Goal: Check status

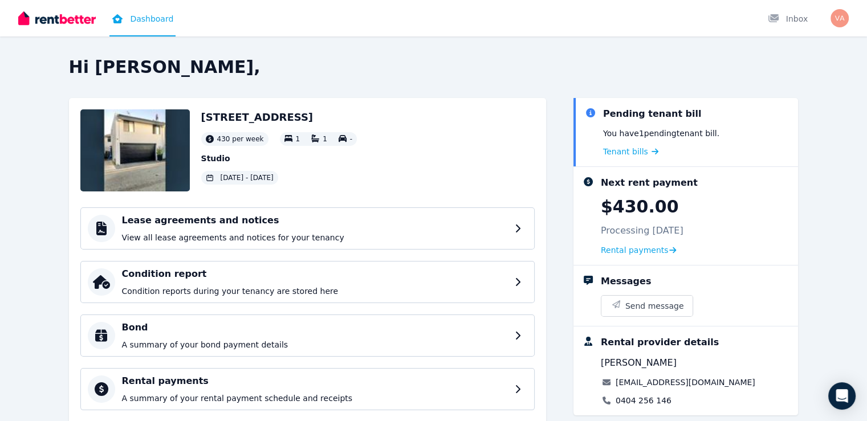
scroll to position [138, 0]
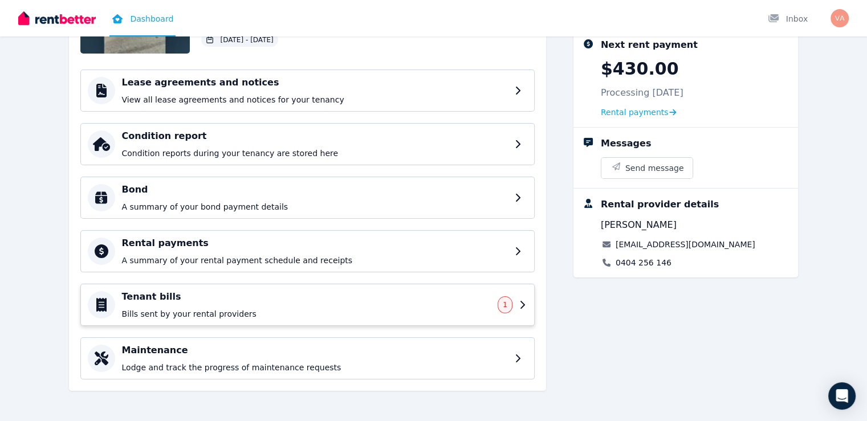
click at [122, 312] on p "Bills sent by your rental providers" at bounding box center [306, 313] width 369 height 11
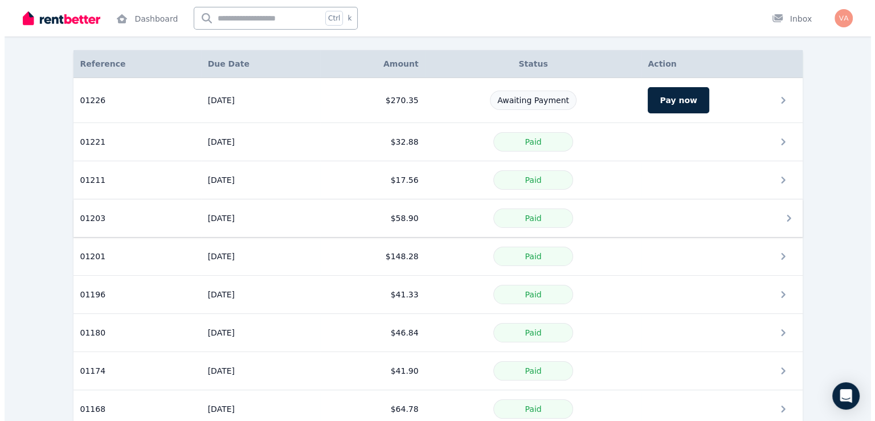
scroll to position [57, 0]
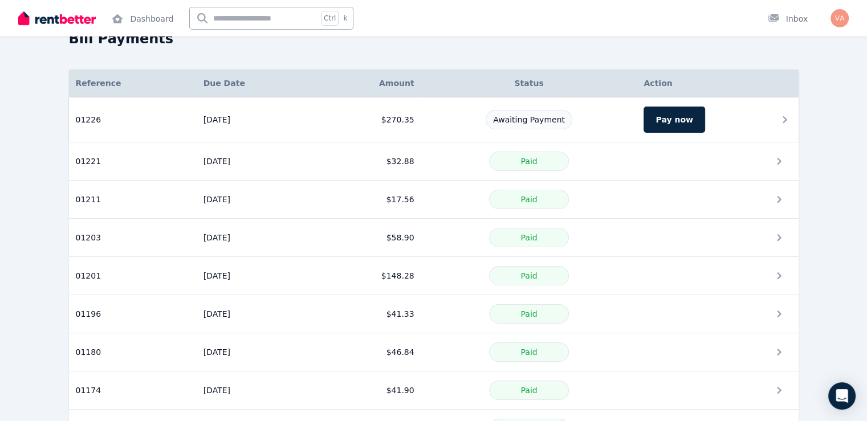
click at [352, 130] on td "$270.35" at bounding box center [368, 119] width 105 height 45
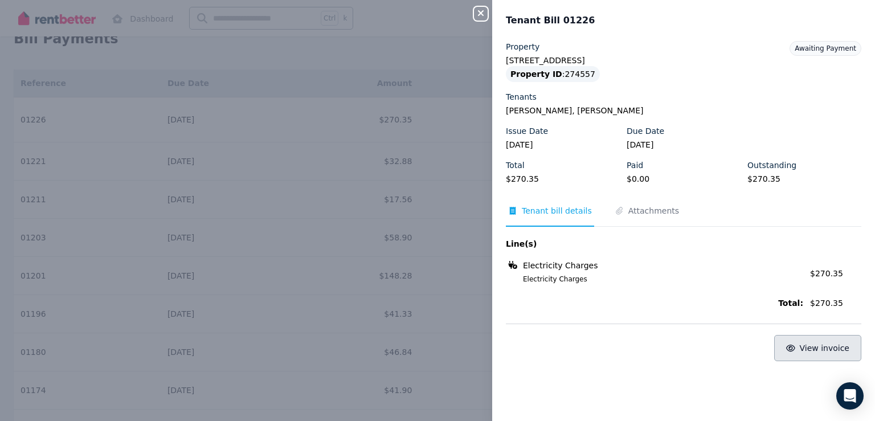
click at [798, 356] on button "View invoice" at bounding box center [817, 348] width 87 height 26
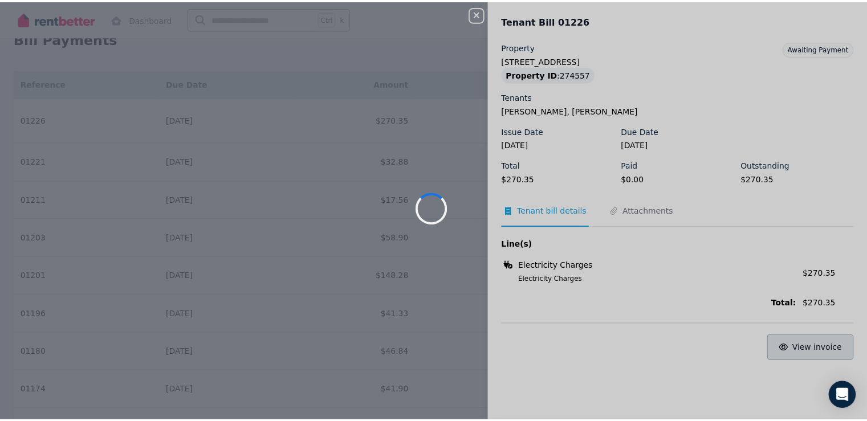
scroll to position [0, 0]
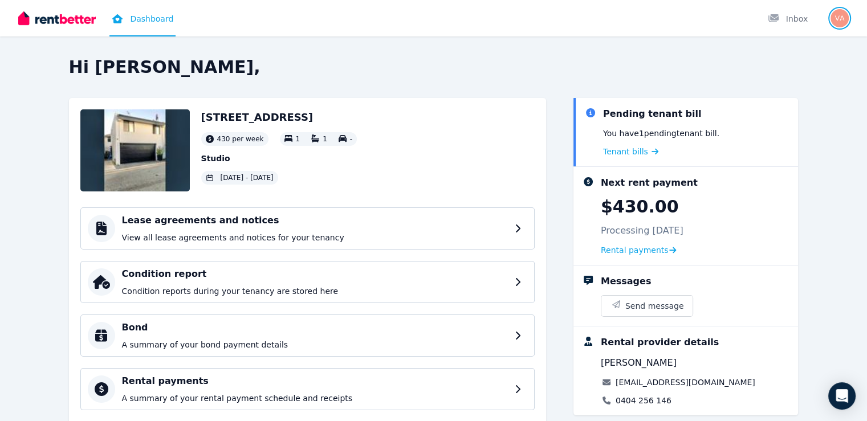
click at [836, 12] on img "button" at bounding box center [839, 18] width 18 height 18
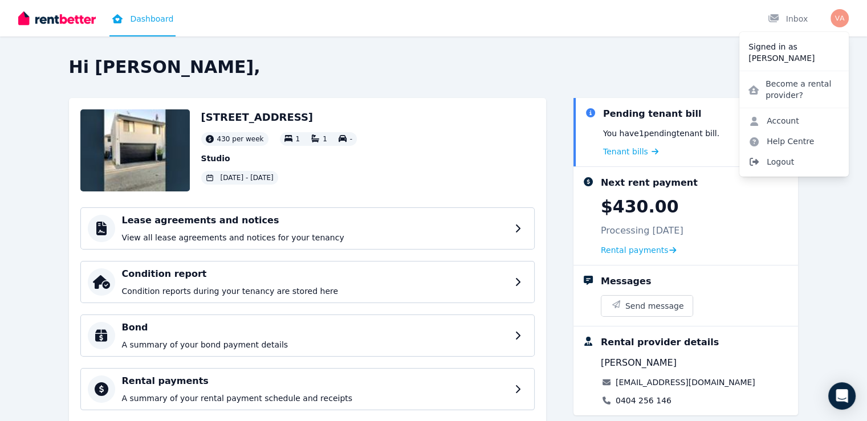
click at [781, 164] on span "Logout" at bounding box center [793, 162] width 109 height 21
